Goal: Information Seeking & Learning: Learn about a topic

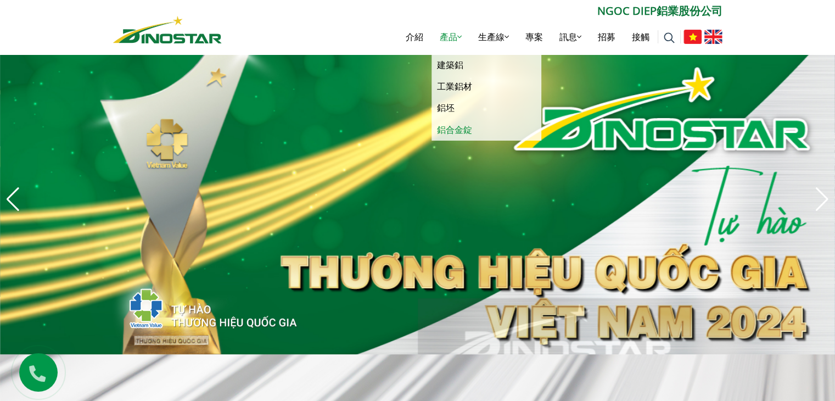
click at [455, 127] on font "鋁合金錠" at bounding box center [454, 130] width 35 height 12
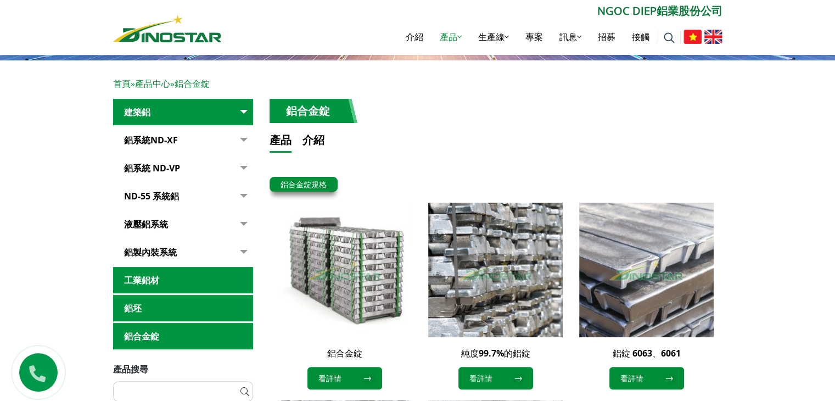
scroll to position [110, 0]
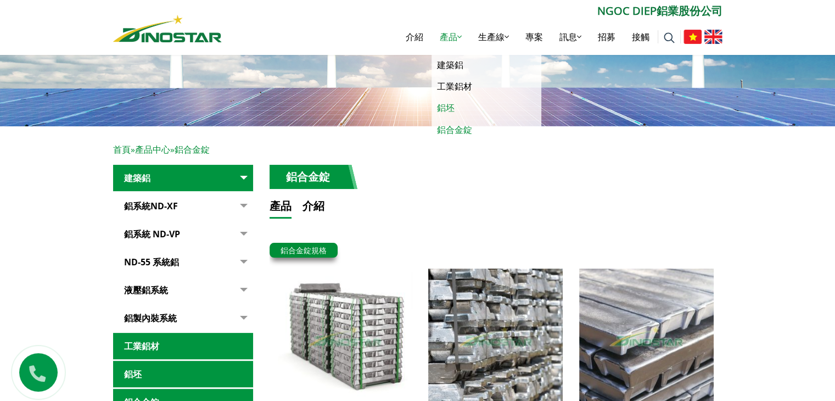
click at [444, 104] on font "鋁坯" at bounding box center [446, 108] width 18 height 12
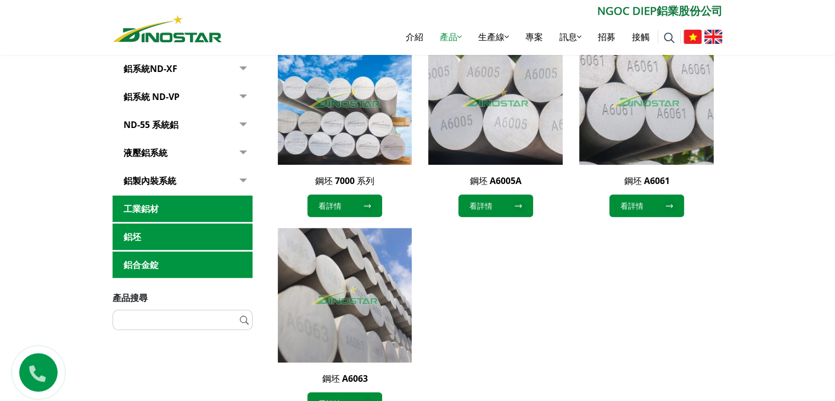
scroll to position [330, 0]
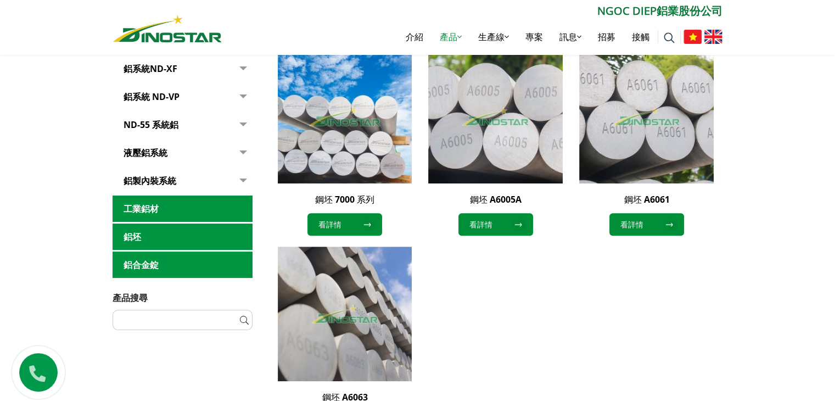
click at [225, 210] on link "工業鋁材" at bounding box center [183, 209] width 140 height 27
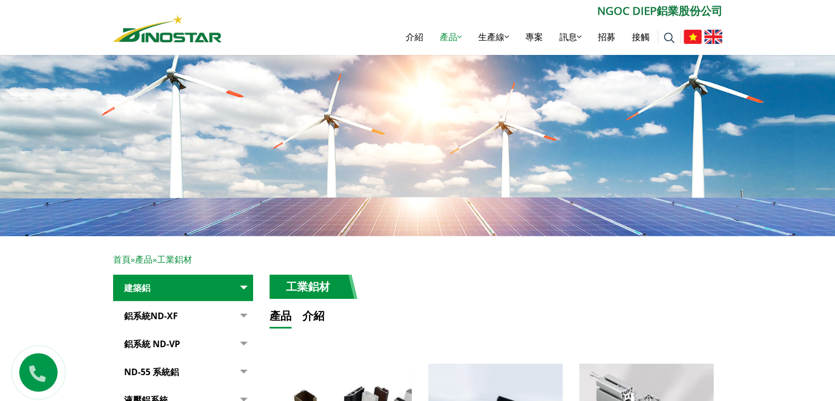
scroll to position [110, 0]
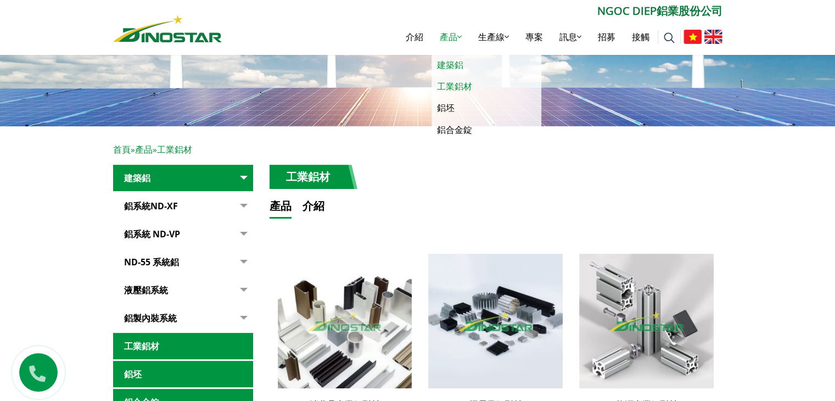
click at [453, 65] on font "建築鋁" at bounding box center [450, 65] width 26 height 12
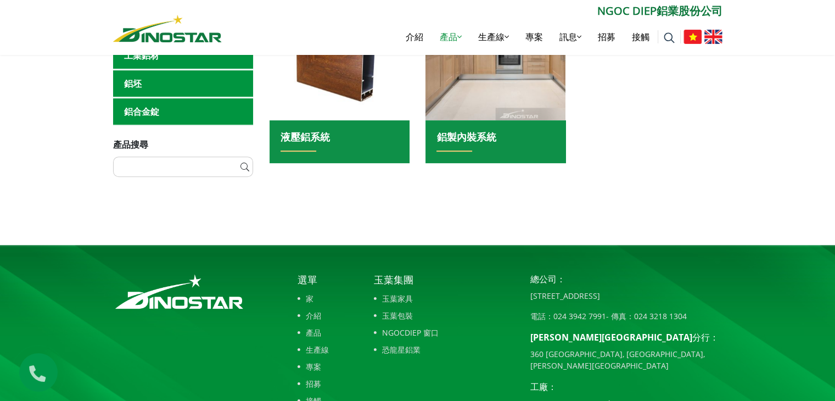
scroll to position [604, 0]
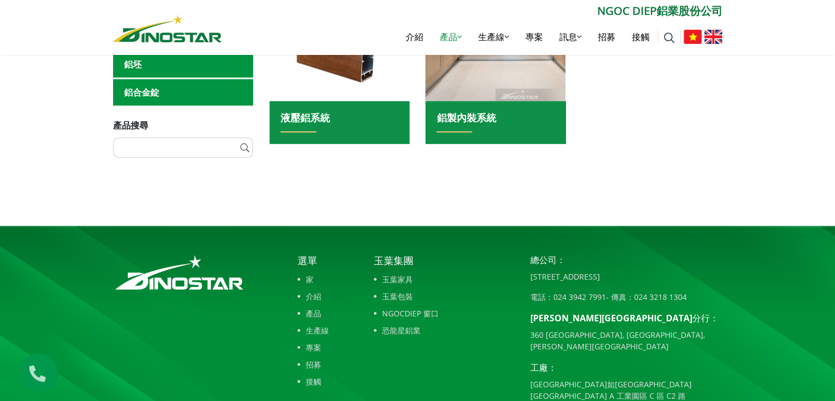
click at [311, 328] on font "生產線" at bounding box center [317, 330] width 23 height 10
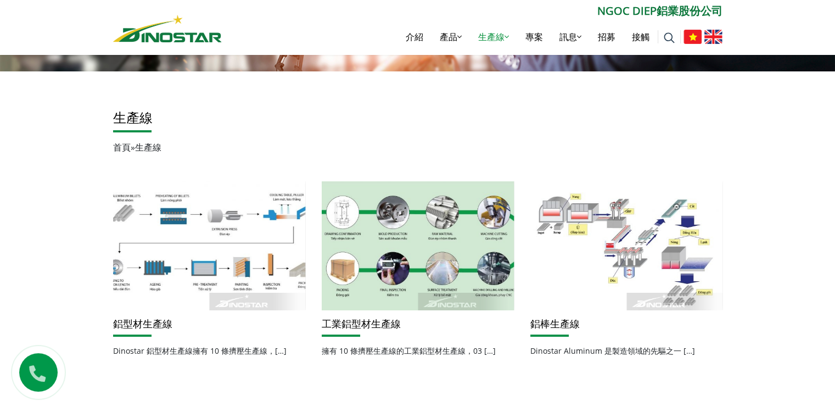
scroll to position [220, 0]
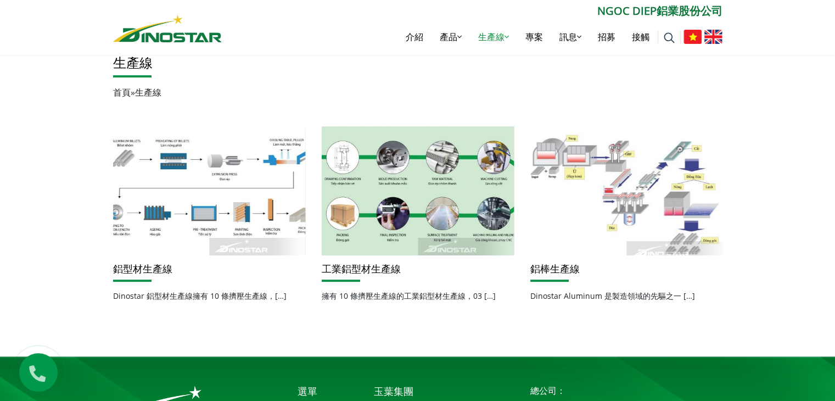
click at [650, 219] on img at bounding box center [626, 191] width 206 height 138
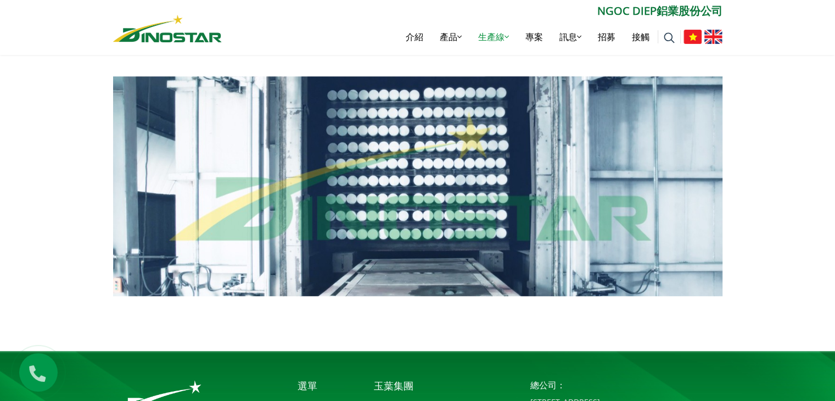
scroll to position [824, 0]
